Goal: Task Accomplishment & Management: Manage account settings

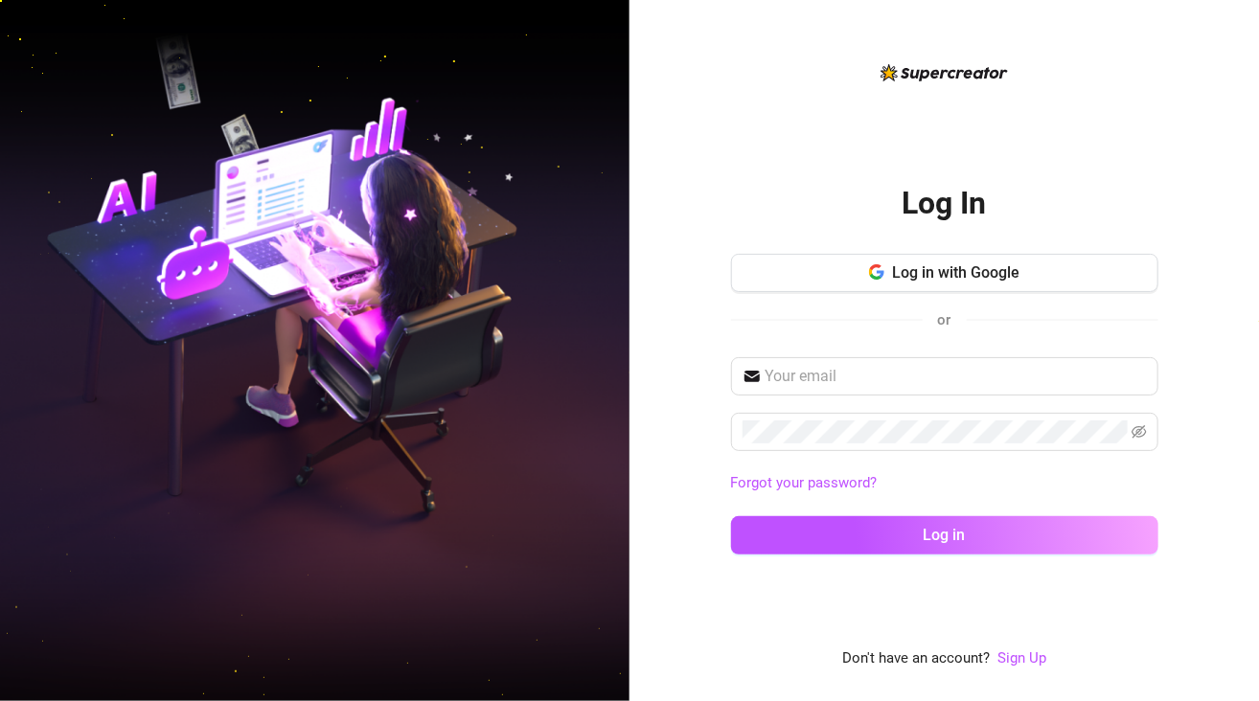
click at [659, 221] on div "Log In Log in with Google or Forgot your password? Log in Don't have an account…" at bounding box center [943, 350] width 629 height 701
click at [1036, 659] on link "Sign Up" at bounding box center [1021, 657] width 49 height 17
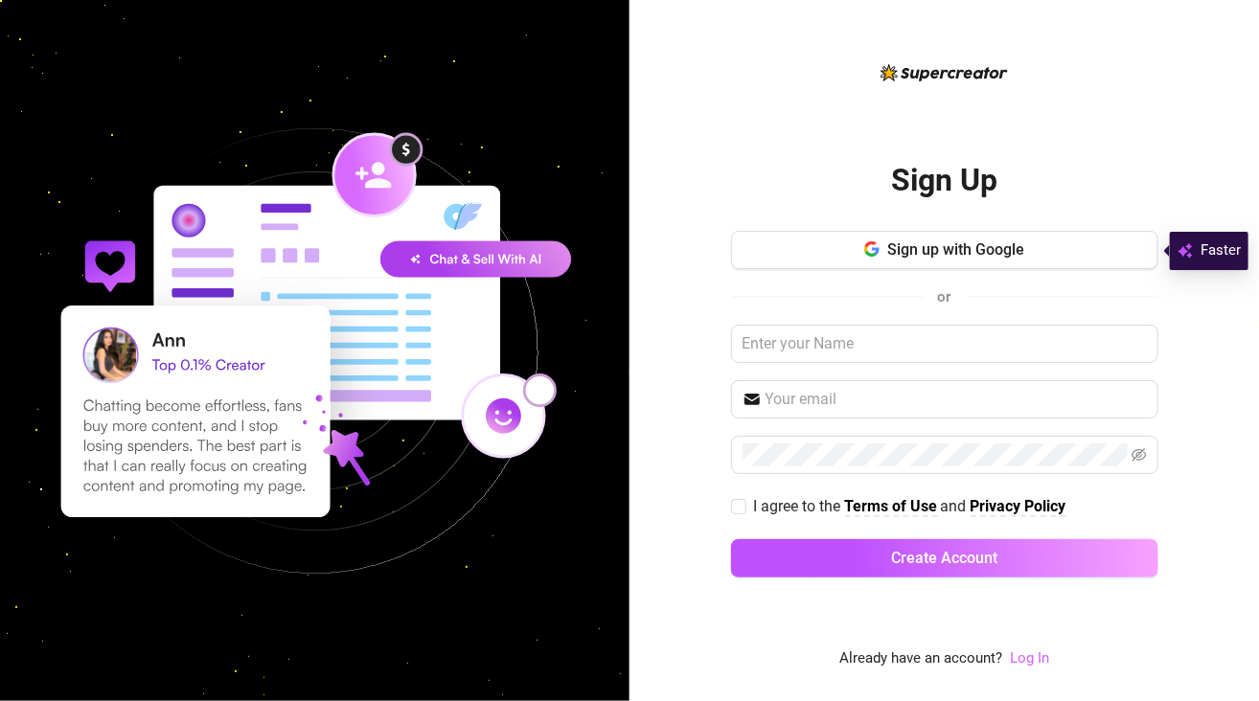
click at [1031, 664] on link "Log In" at bounding box center [1029, 657] width 39 height 17
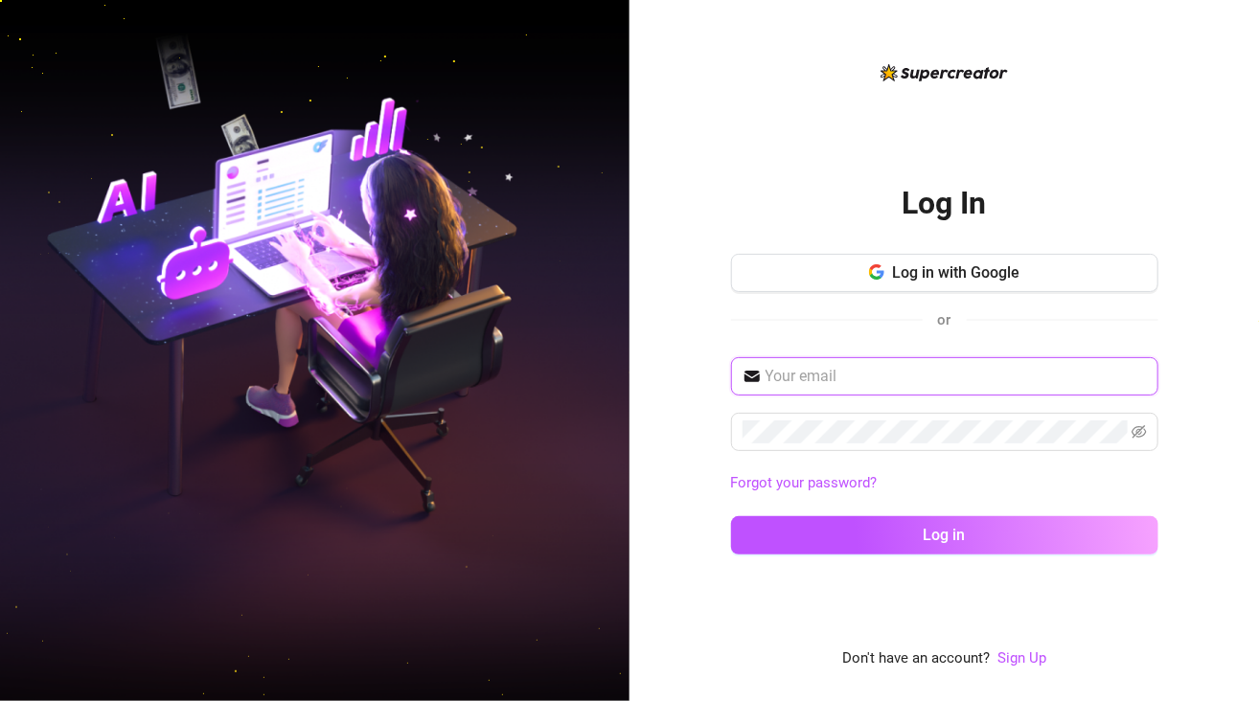
click at [843, 383] on input "text" at bounding box center [955, 376] width 381 height 23
paste input "[EMAIL_ADDRESS][DOMAIN_NAME]"
type input "[EMAIL_ADDRESS][DOMAIN_NAME]"
click at [671, 325] on div "Log In Log in with Google or [EMAIL_ADDRESS][DOMAIN_NAME] Forgot your password?…" at bounding box center [943, 350] width 629 height 701
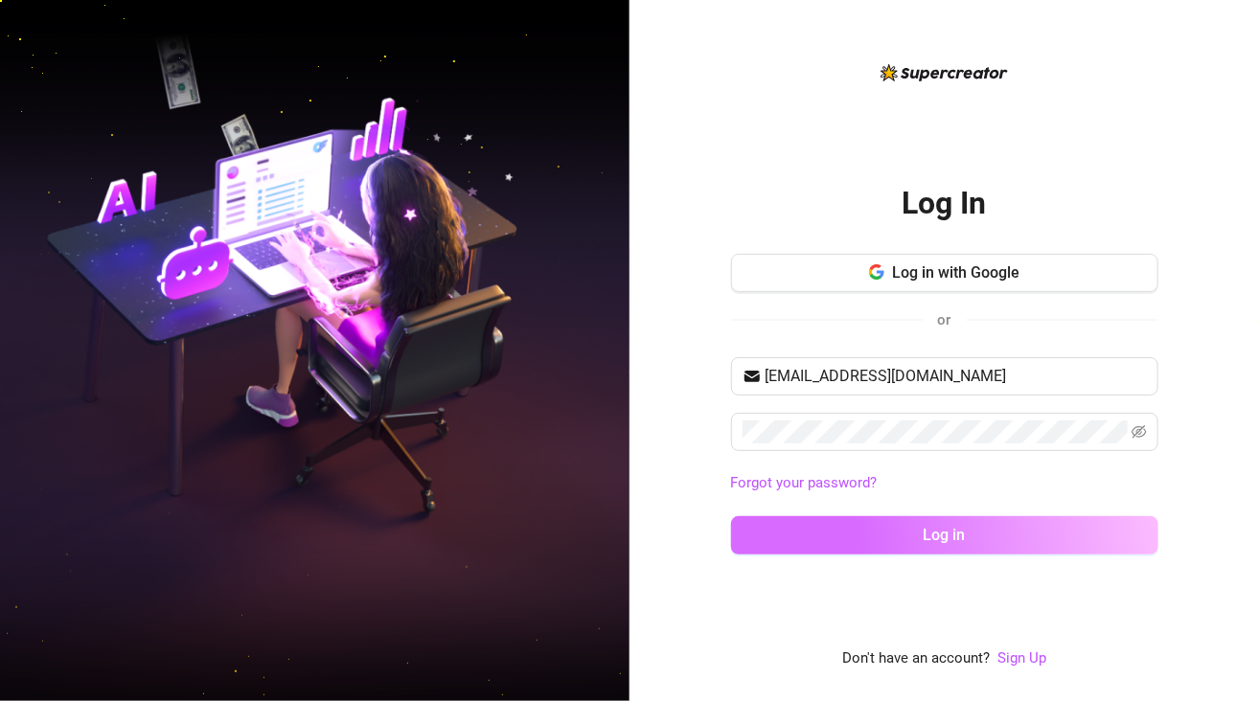
click at [862, 535] on button "Log in" at bounding box center [944, 535] width 427 height 38
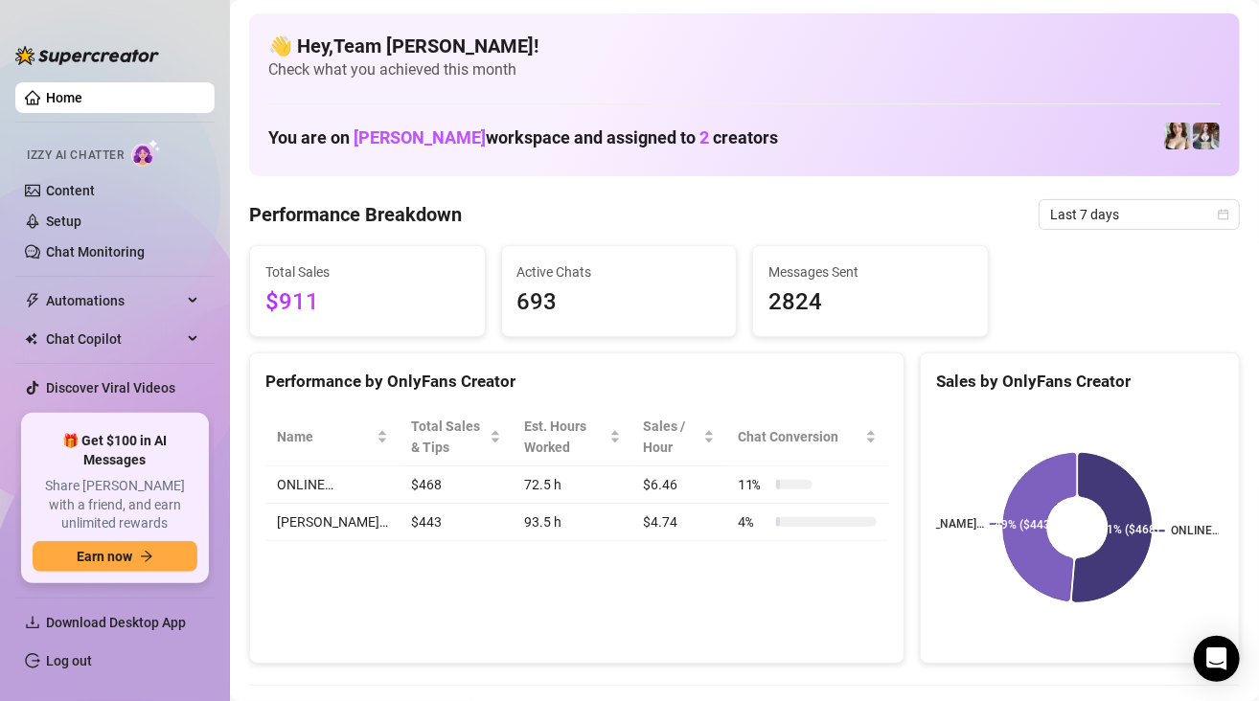
click at [389, 582] on div "Performance by OnlyFans Creator Name Total Sales & Tips Est. Hours Worked Sales…" at bounding box center [576, 509] width 655 height 312
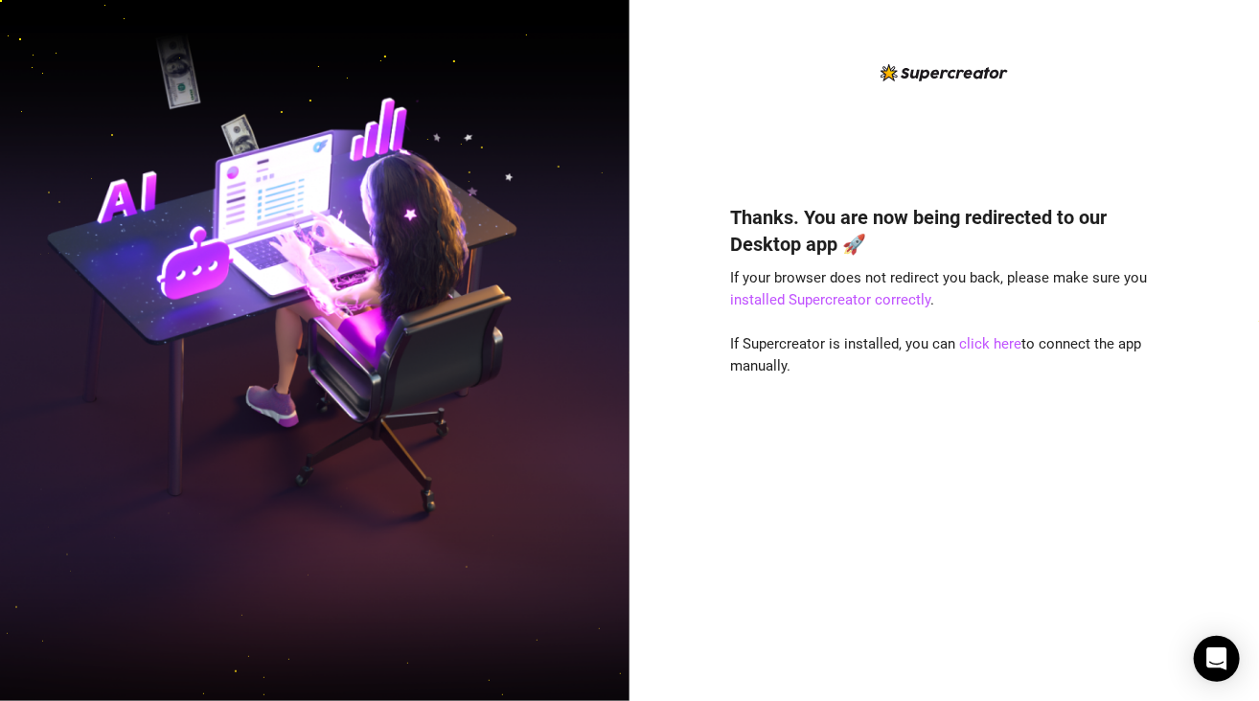
click at [762, 69] on div "Thanks. You are now being redirected to our Desktop app 🚀 If your browser does …" at bounding box center [944, 365] width 427 height 609
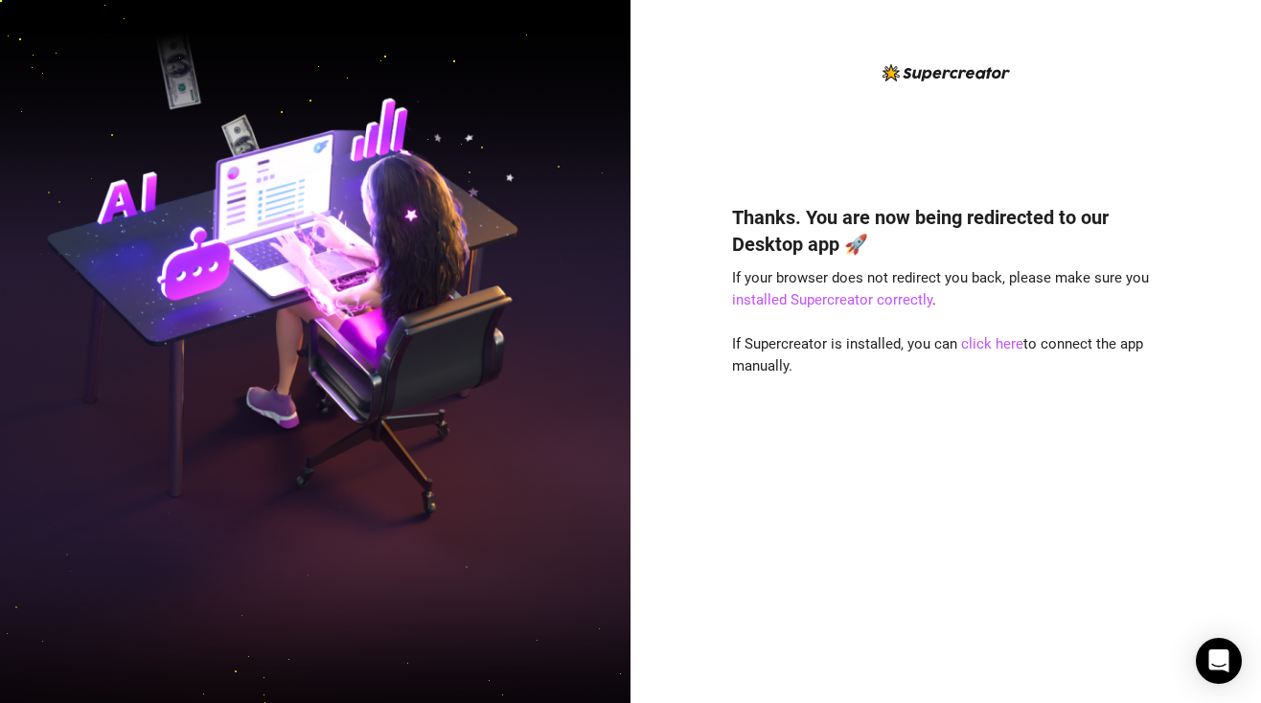
click at [304, 85] on img at bounding box center [315, 351] width 630 height 790
click at [910, 649] on div "Thanks. You are now being redirected to our Desktop app 🚀 If your browser does …" at bounding box center [945, 425] width 427 height 494
